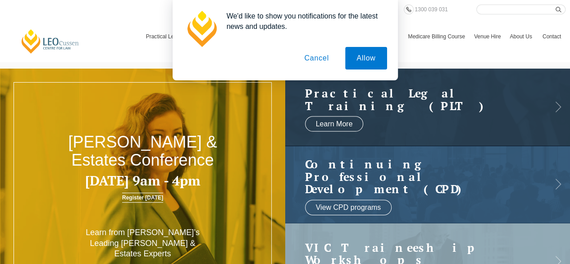
click at [319, 56] on button "Cancel" at bounding box center [316, 58] width 47 height 23
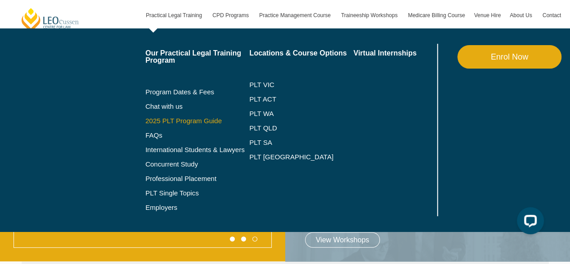
scroll to position [39, 0]
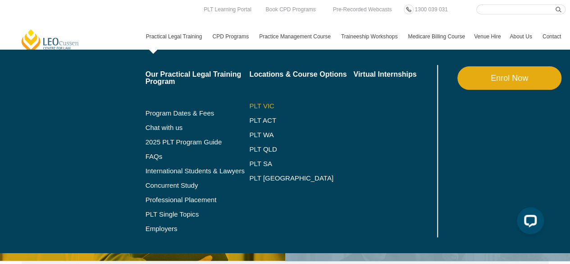
click at [261, 105] on link "PLT VIC" at bounding box center [301, 105] width 104 height 7
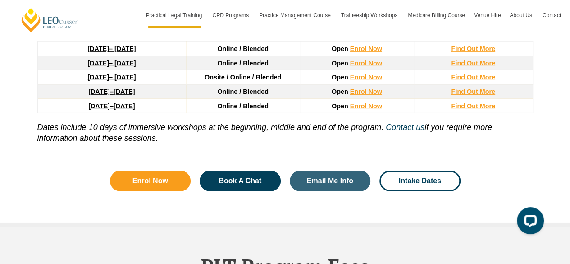
scroll to position [1362, 0]
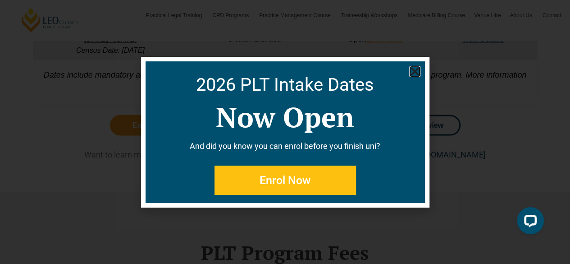
scroll to position [791, 0]
click at [416, 69] on use "Close" at bounding box center [415, 71] width 8 height 8
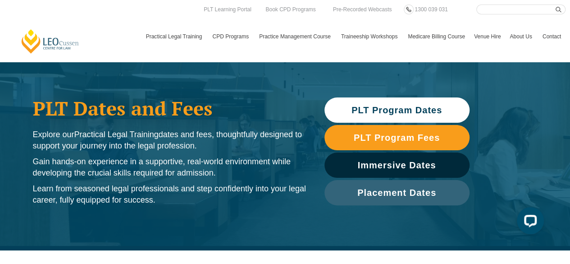
scroll to position [0, 0]
